Goal: Task Accomplishment & Management: Manage account settings

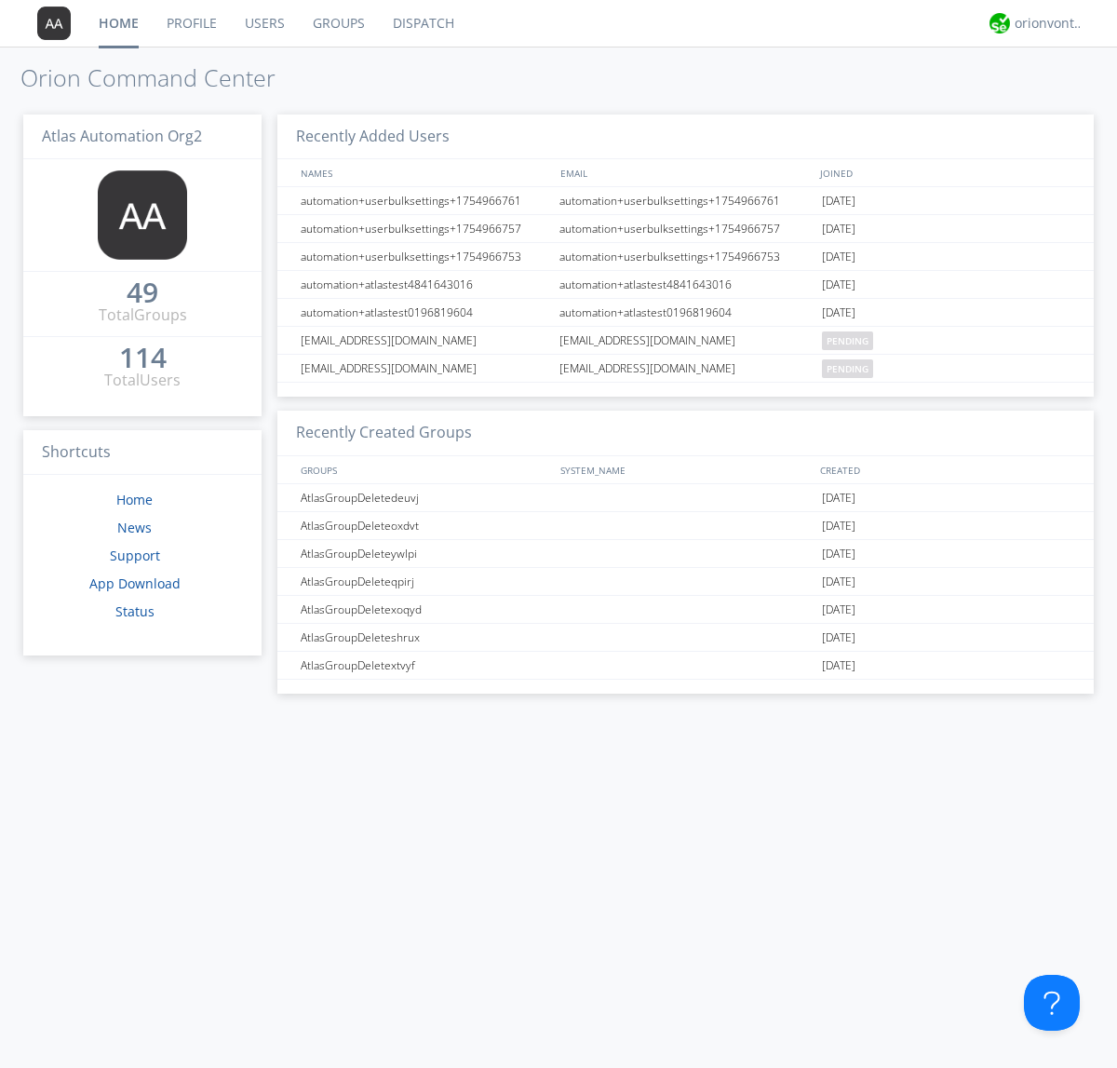
click at [263, 23] on link "Users" at bounding box center [265, 23] width 68 height 47
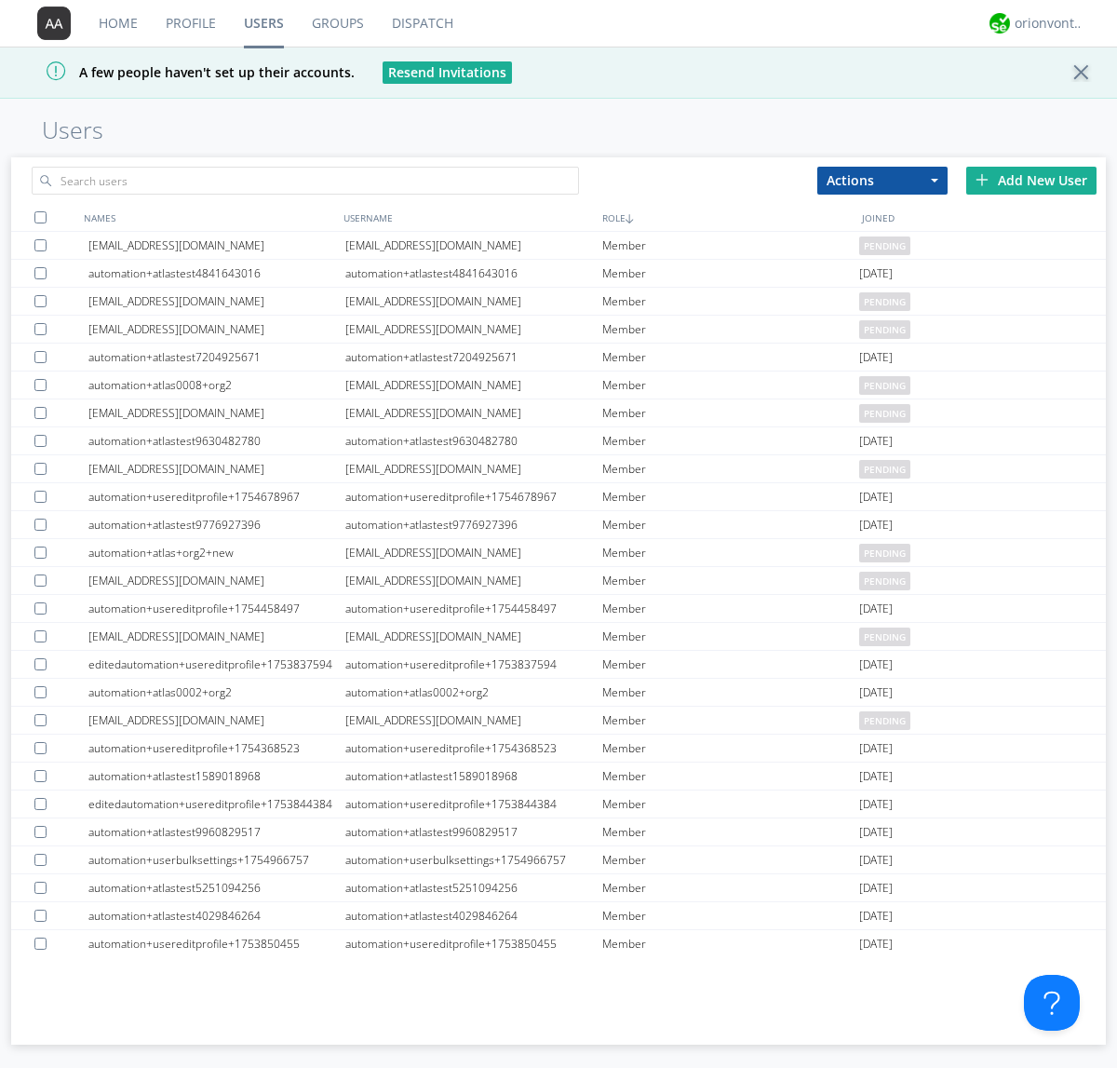
click at [1031, 180] on div "Add New User" at bounding box center [1031, 181] width 130 height 28
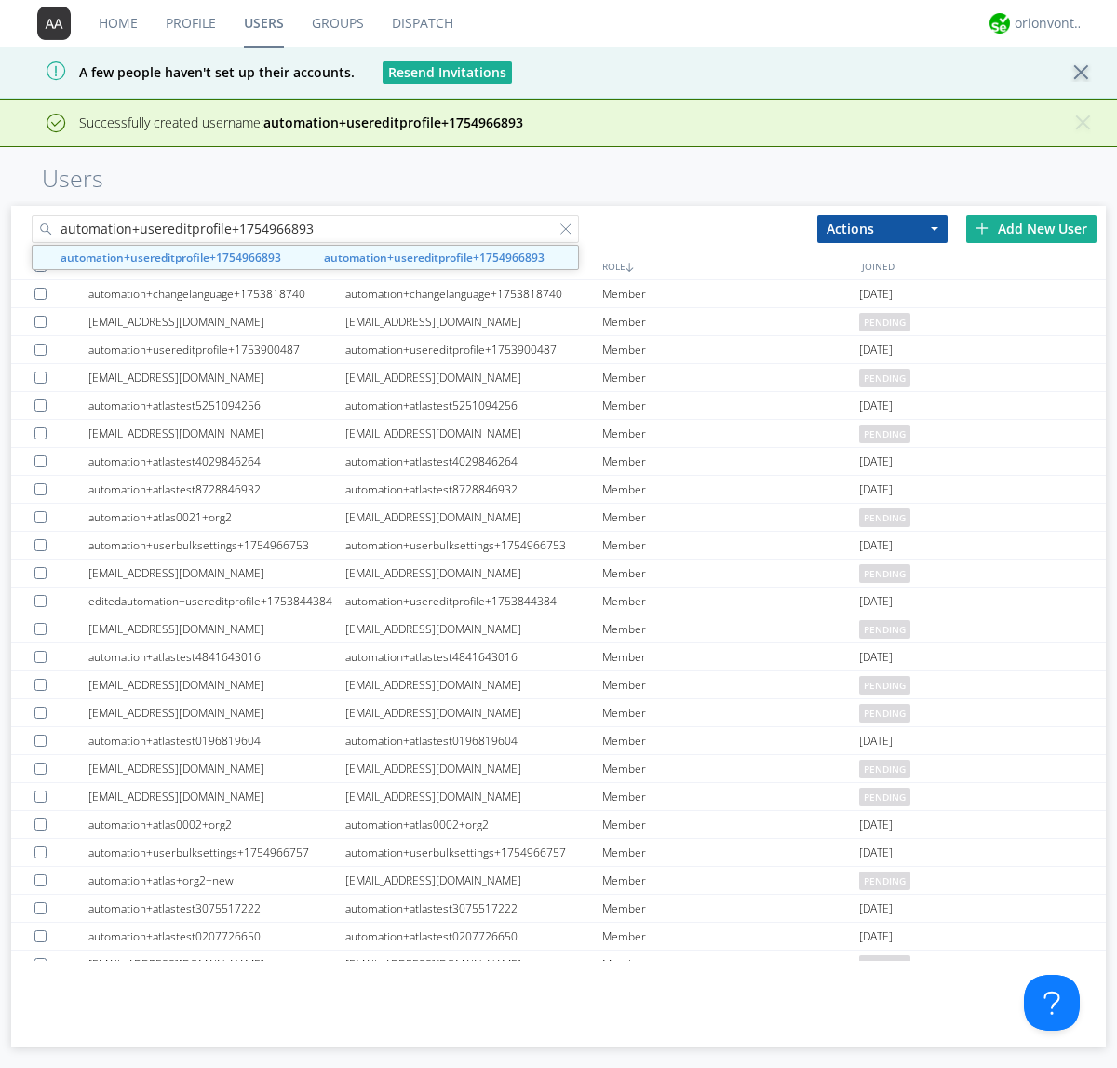
type input "automation+usereditprofile+1754966893"
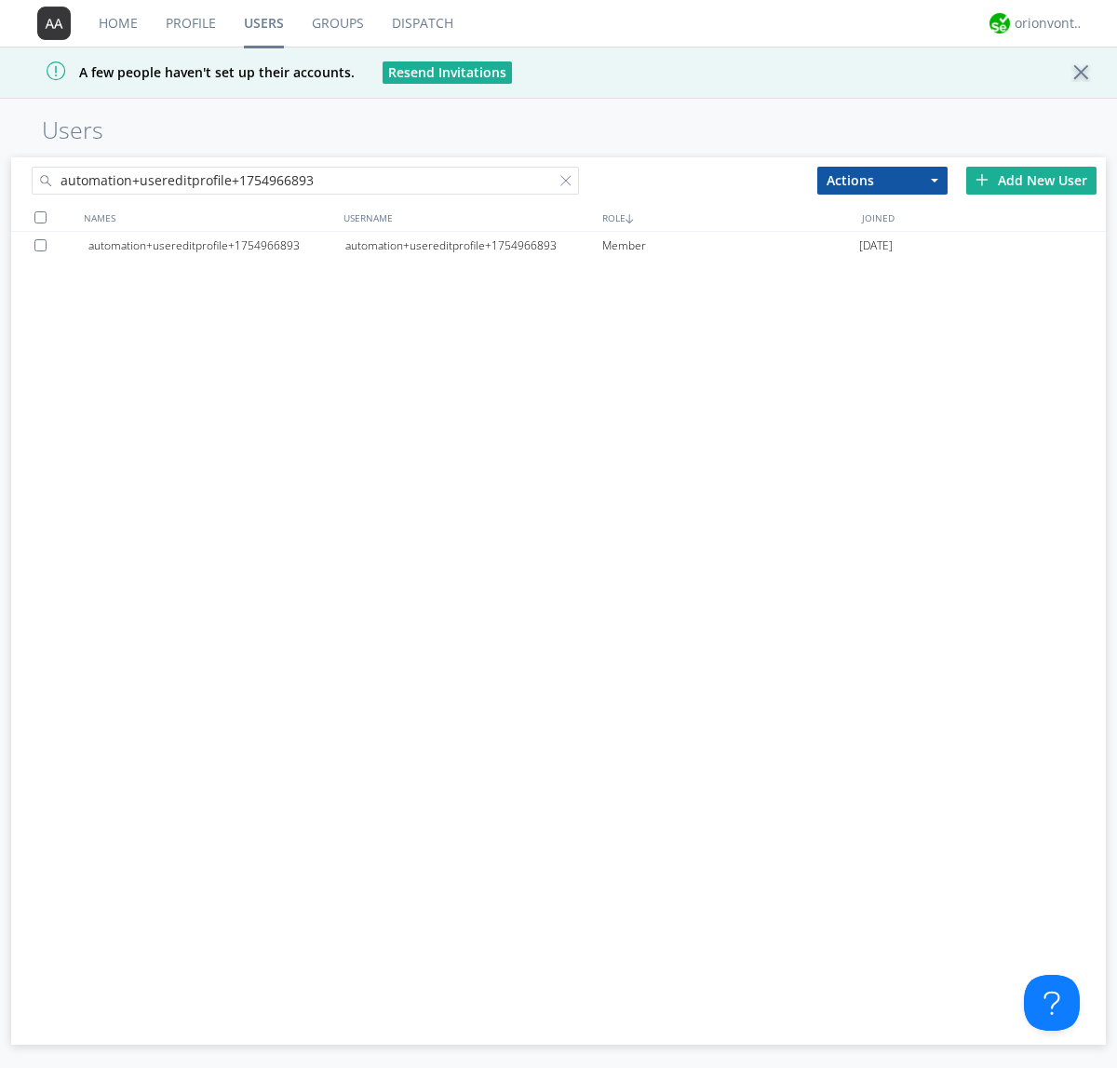
click at [473, 245] on div "automation+usereditprofile+1754966893" at bounding box center [473, 246] width 257 height 28
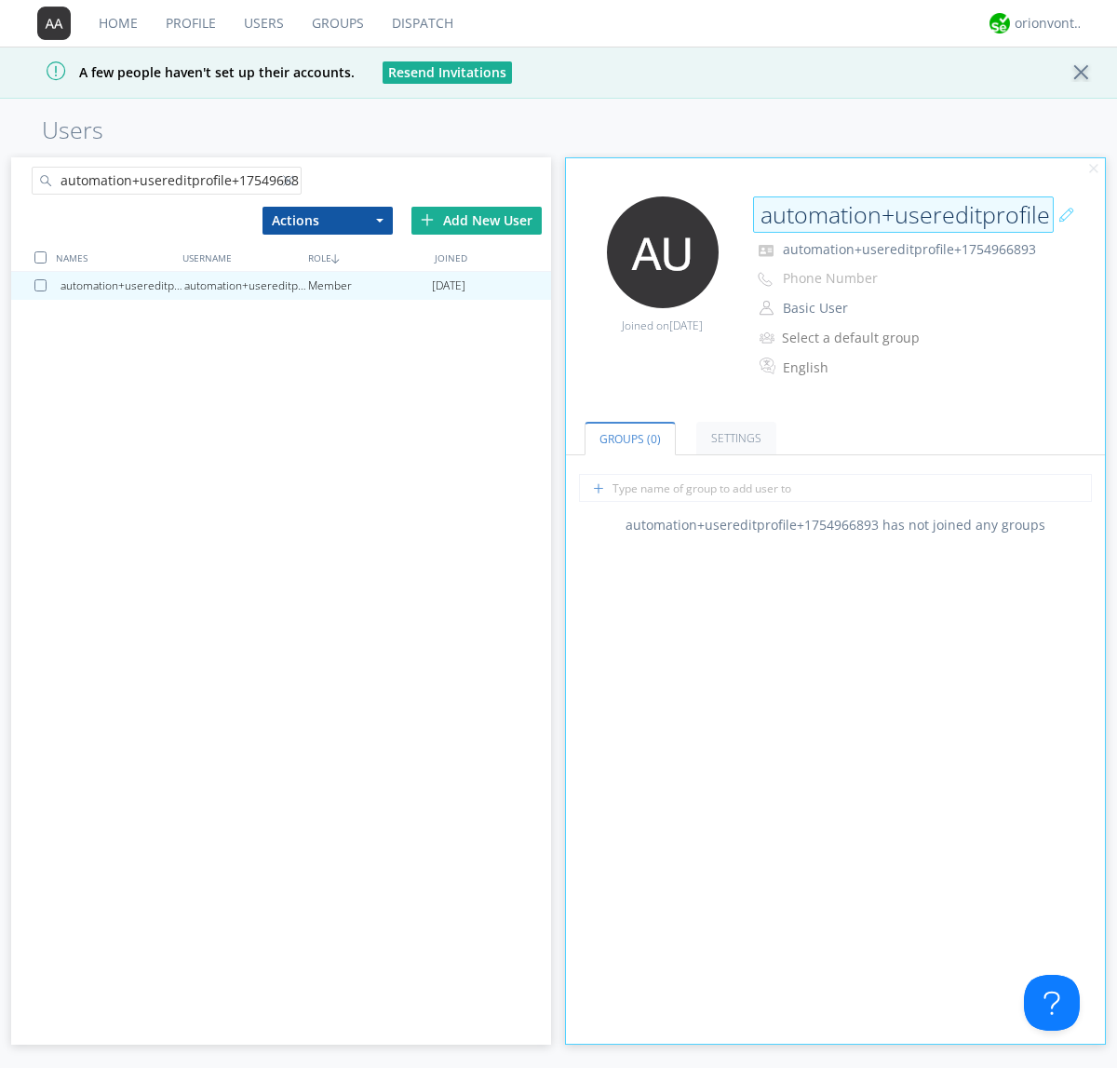
click at [903, 214] on input "automation+usereditprofile+1754966893" at bounding box center [903, 214] width 301 height 37
type input "editedautomation+usereditprofile+1754966893"
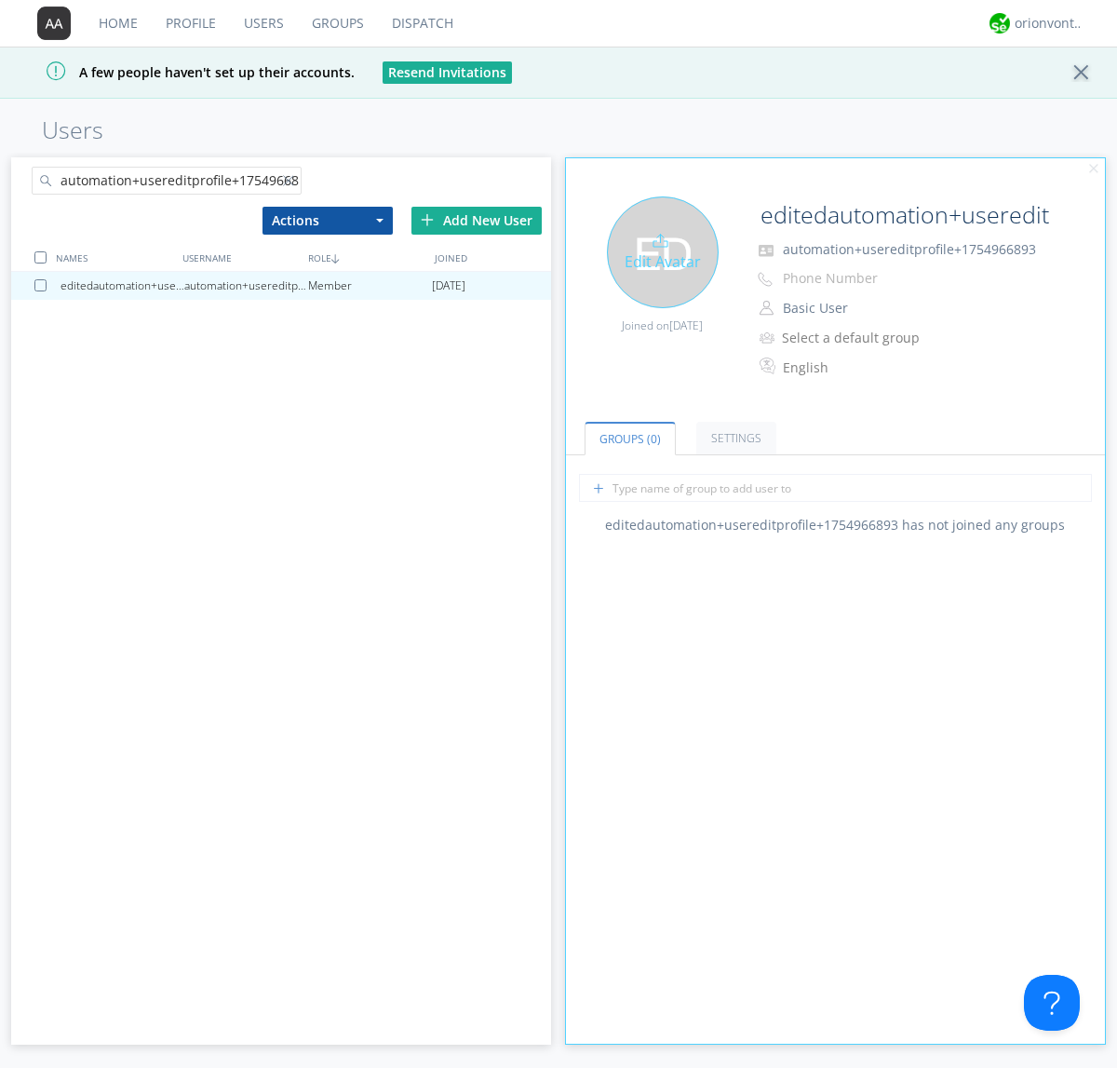
click at [662, 251] on div "Edit Avatar" at bounding box center [663, 252] width 112 height 112
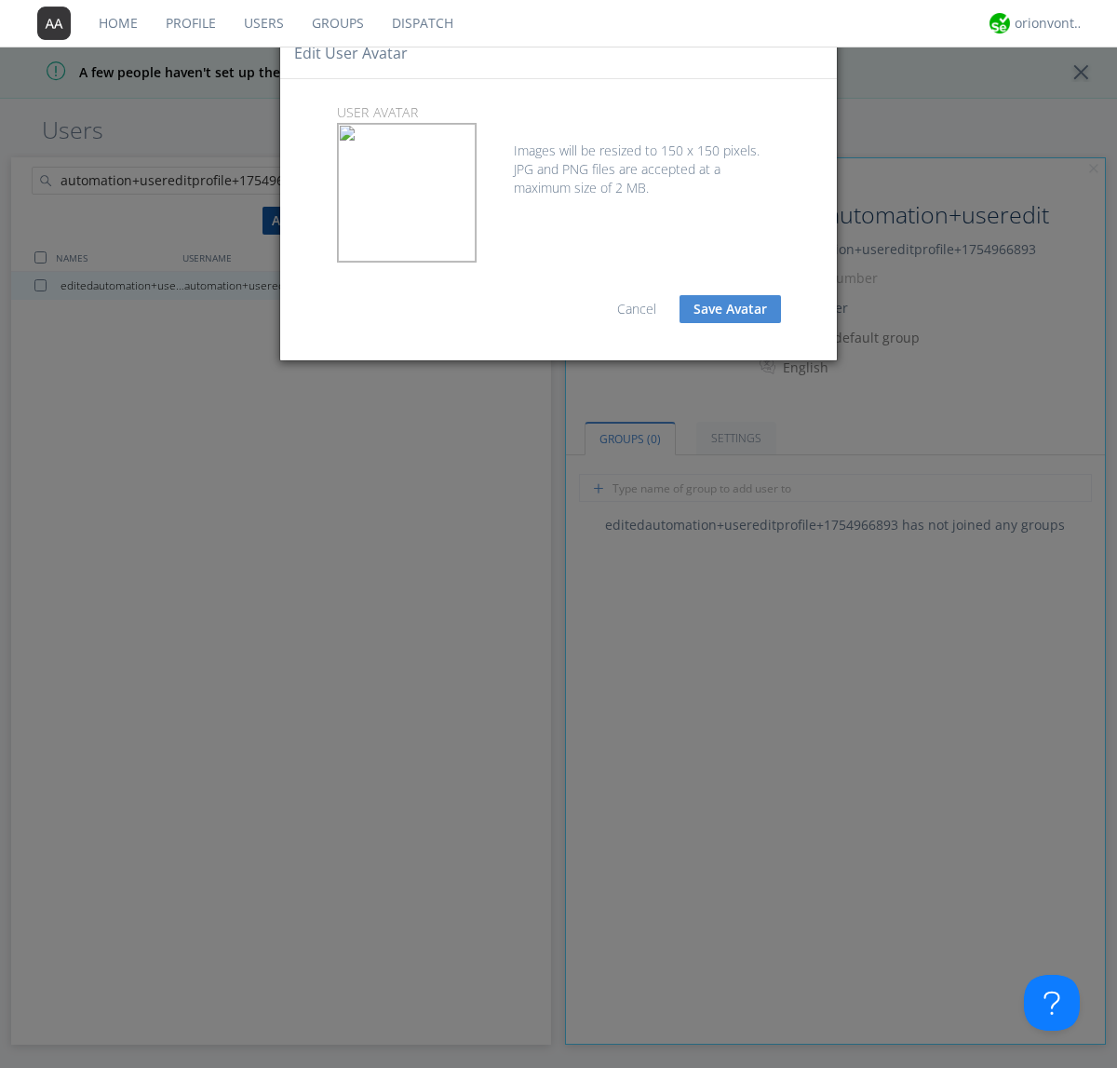
click at [730, 309] on button "Save Avatar" at bounding box center [730, 309] width 101 height 28
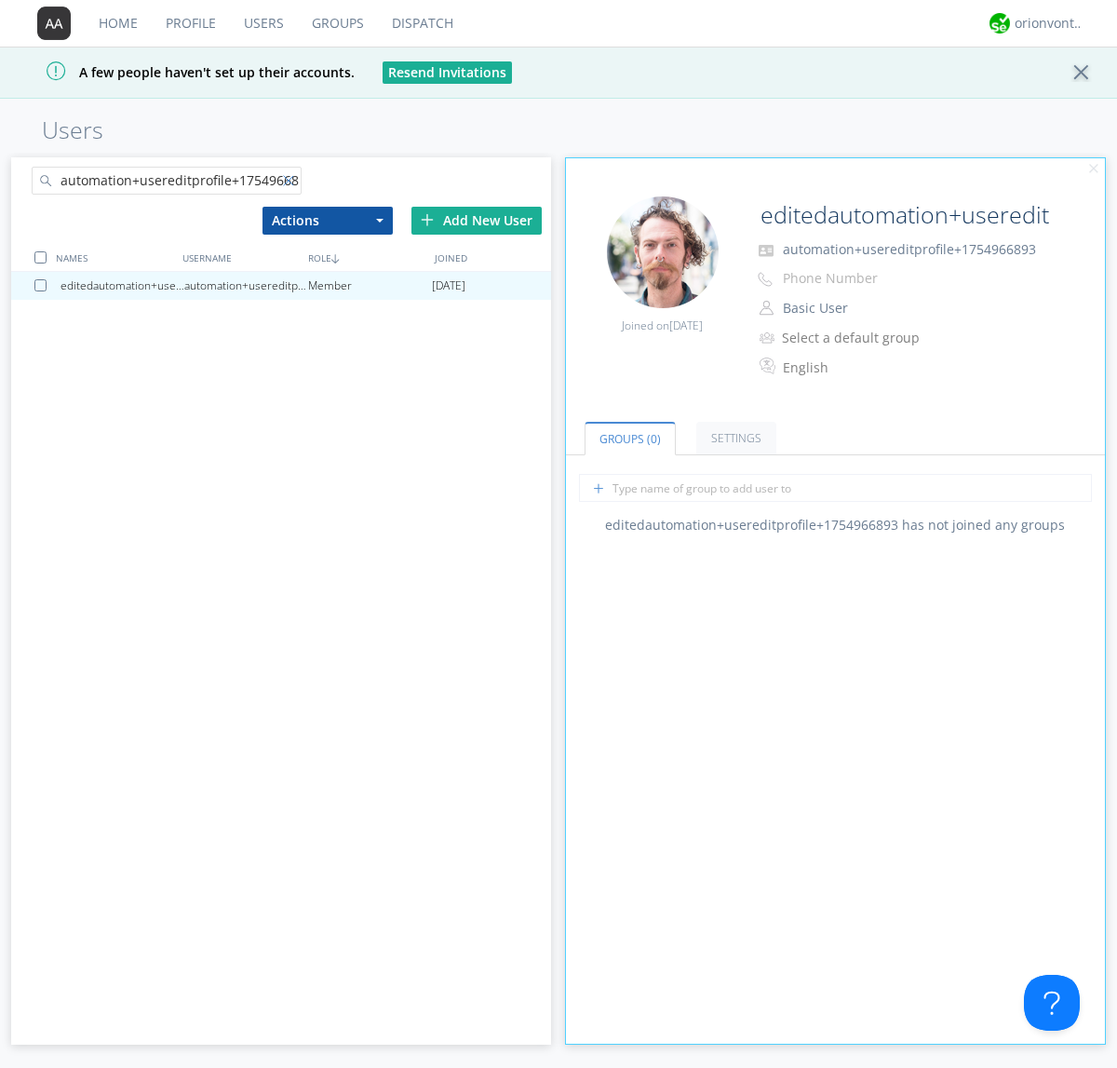
click at [291, 183] on div at bounding box center [292, 184] width 19 height 19
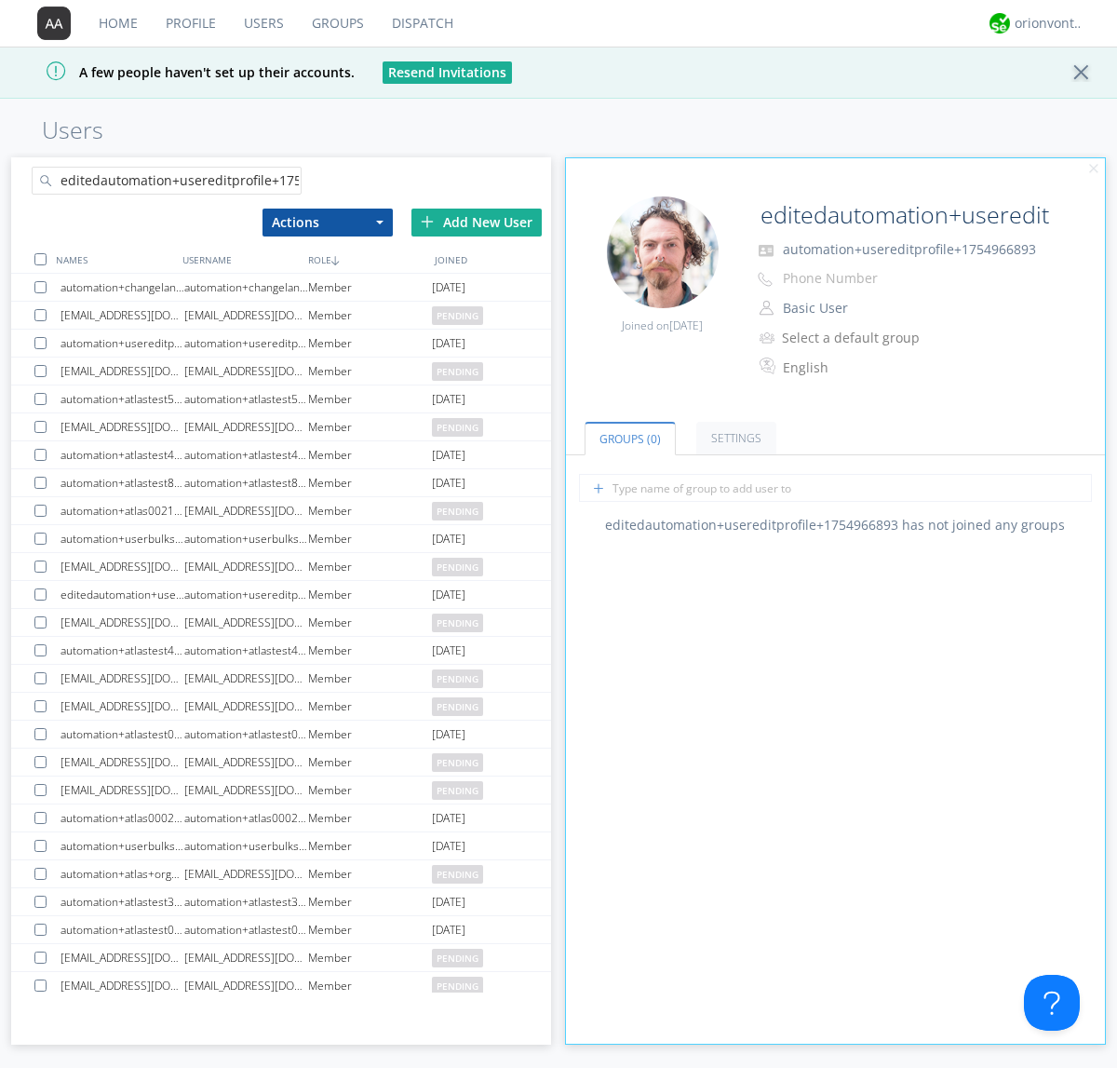
scroll to position [0, 49]
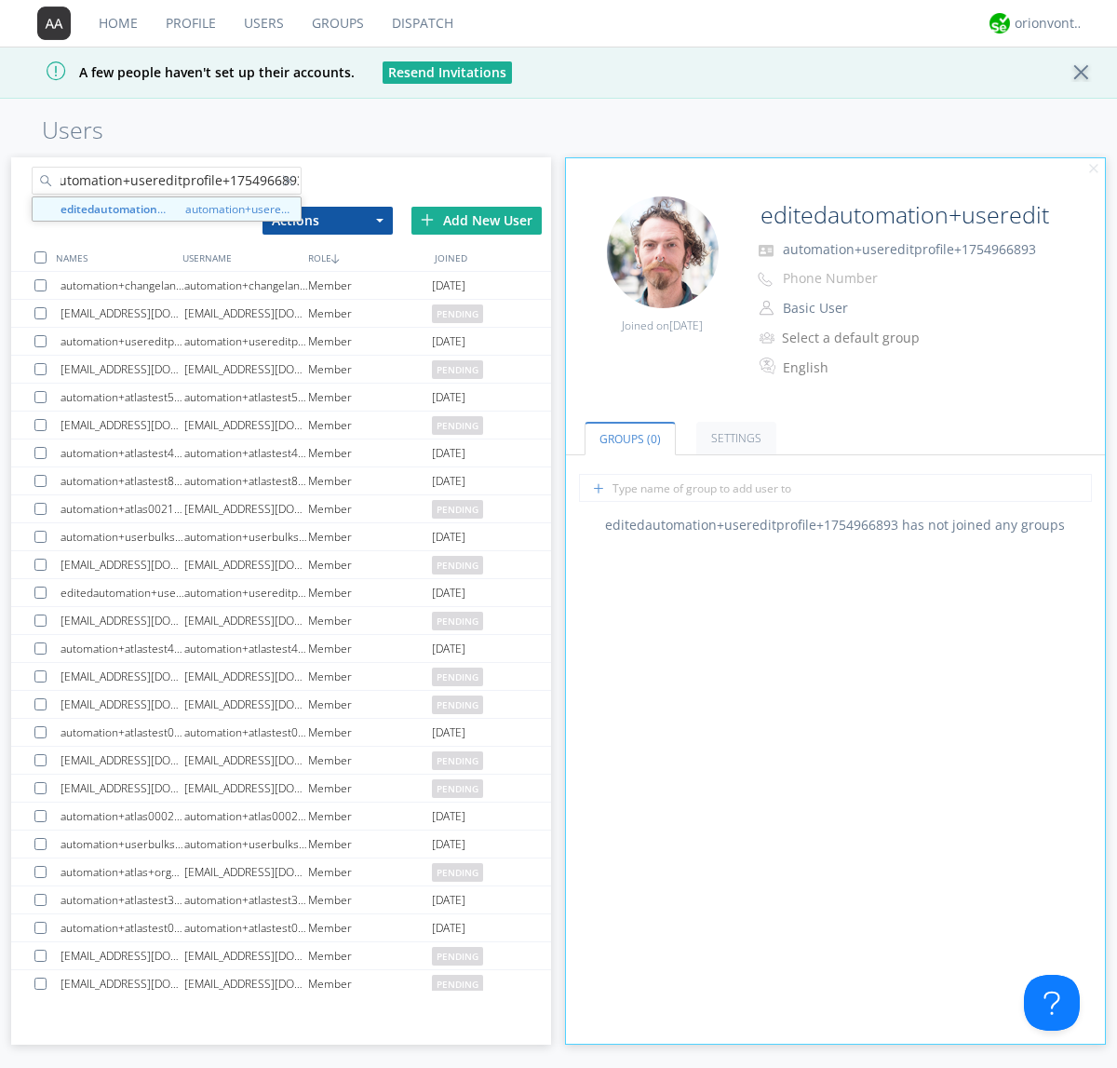
type input "editedautomation+usereditprofile+1754966893"
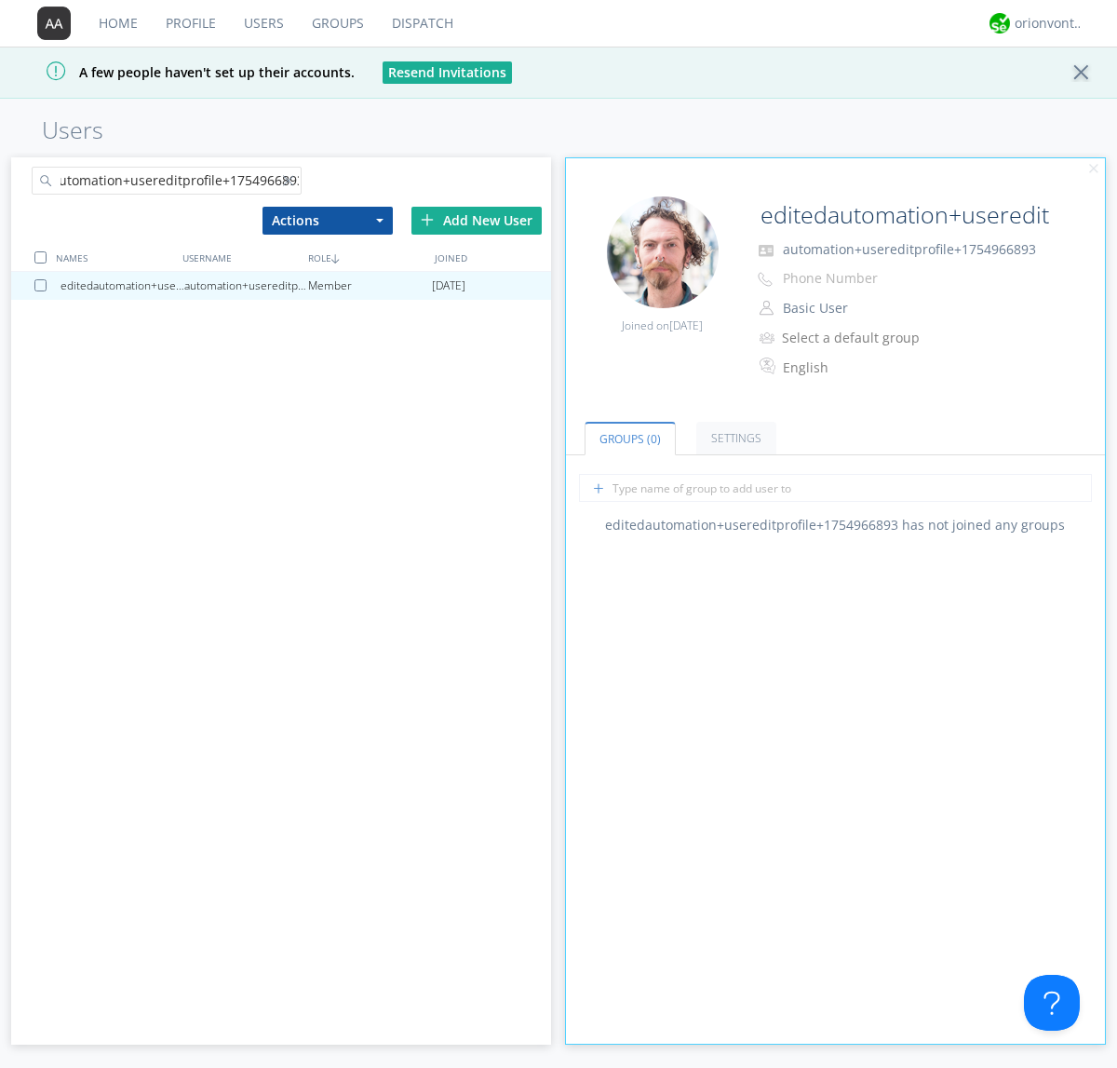
click at [40, 257] on div at bounding box center [40, 257] width 12 height 12
click at [327, 220] on button "Actions" at bounding box center [328, 221] width 130 height 28
click at [0, 0] on link "Delete User" at bounding box center [0, 0] width 0 height 0
